Goal: Transaction & Acquisition: Purchase product/service

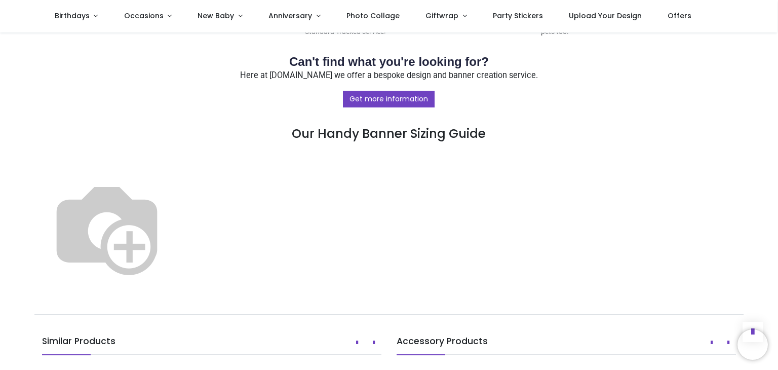
scroll to position [489, 0]
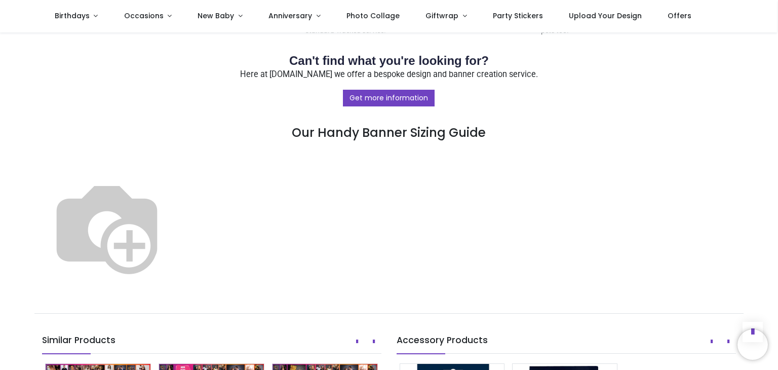
drag, startPoint x: 756, startPoint y: 196, endPoint x: 746, endPoint y: 213, distance: 19.7
click at [746, 213] on div "Shop Teenage Birthday Personalised Party Banner - Blue Photo Collage - Custom T…" at bounding box center [389, 54] width 778 height 1020
click at [172, 248] on img at bounding box center [107, 227] width 130 height 130
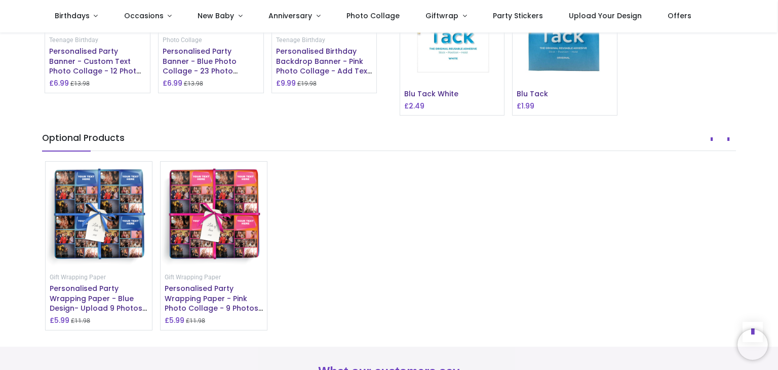
scroll to position [894, 0]
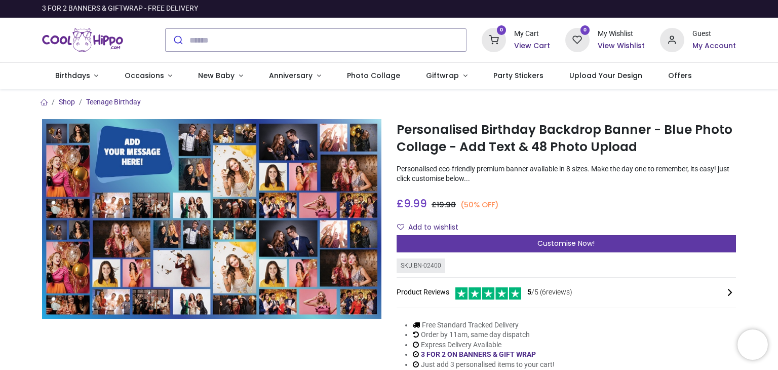
click at [556, 242] on span "Customise Now!" at bounding box center [565, 243] width 57 height 10
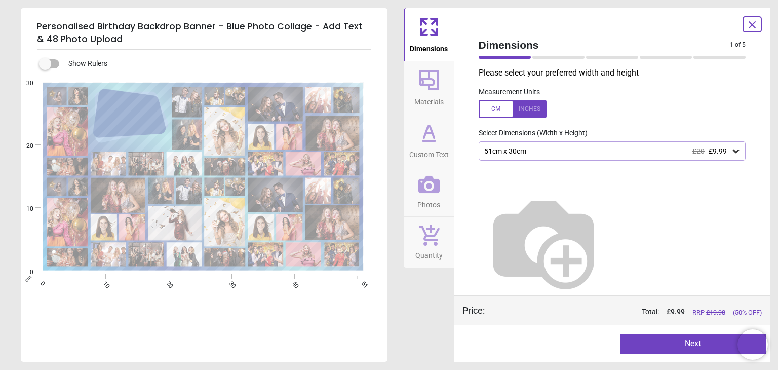
click at [732, 150] on icon at bounding box center [736, 151] width 10 height 10
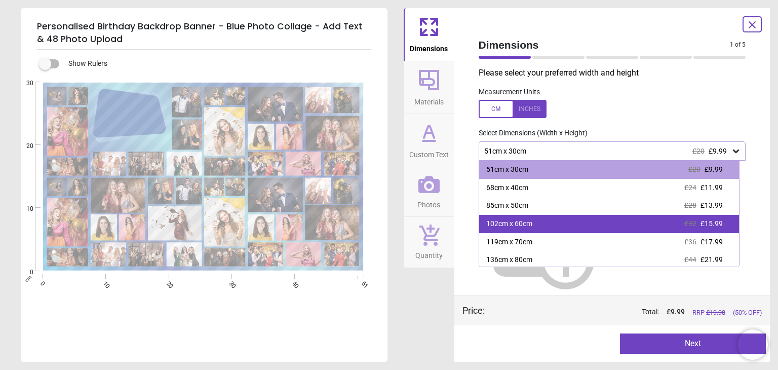
click at [714, 223] on span "£15.99" at bounding box center [712, 223] width 22 height 8
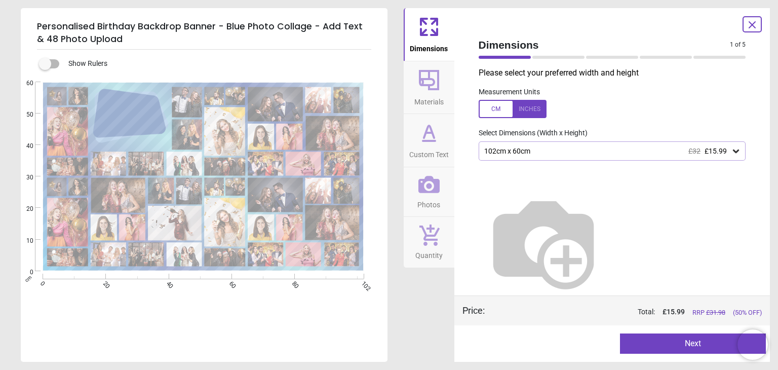
click at [681, 344] on button "Next" at bounding box center [693, 343] width 146 height 20
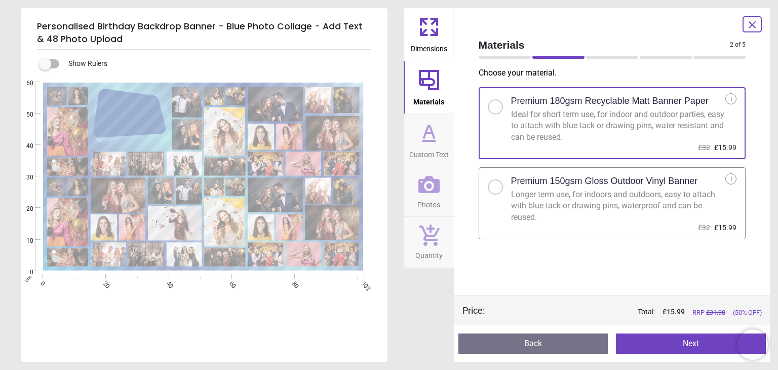
click at [492, 188] on div at bounding box center [495, 187] width 6 height 6
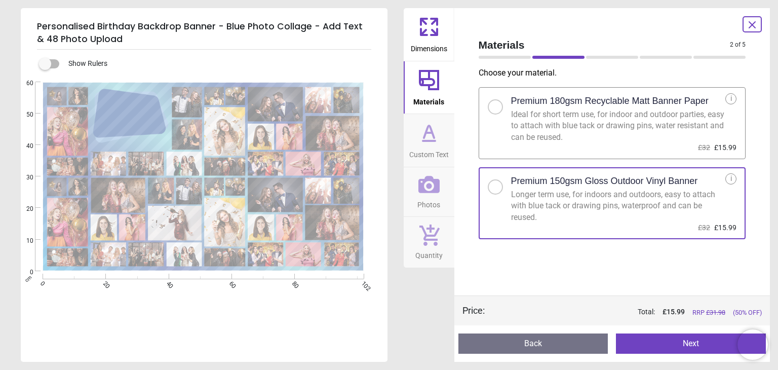
click at [685, 344] on button "Next" at bounding box center [691, 343] width 150 height 20
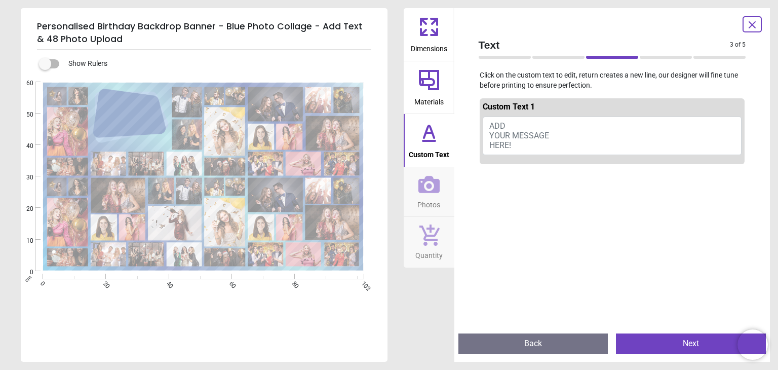
click at [492, 126] on span "ADD YOUR MESSAGE HERE!" at bounding box center [519, 135] width 60 height 29
click at [622, 239] on div at bounding box center [612, 353] width 265 height 370
click at [603, 134] on button "ADD YOUR MESSAGE HERE!" at bounding box center [612, 136] width 259 height 38
click at [502, 126] on span "ADD YOUR MESSAGE HERE!" at bounding box center [519, 135] width 60 height 29
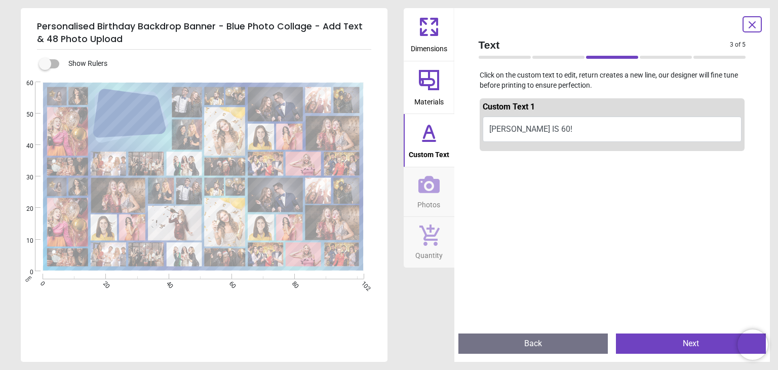
type textarea "**********"
click at [683, 342] on button "Next" at bounding box center [691, 343] width 150 height 20
